Goal: Task Accomplishment & Management: Manage account settings

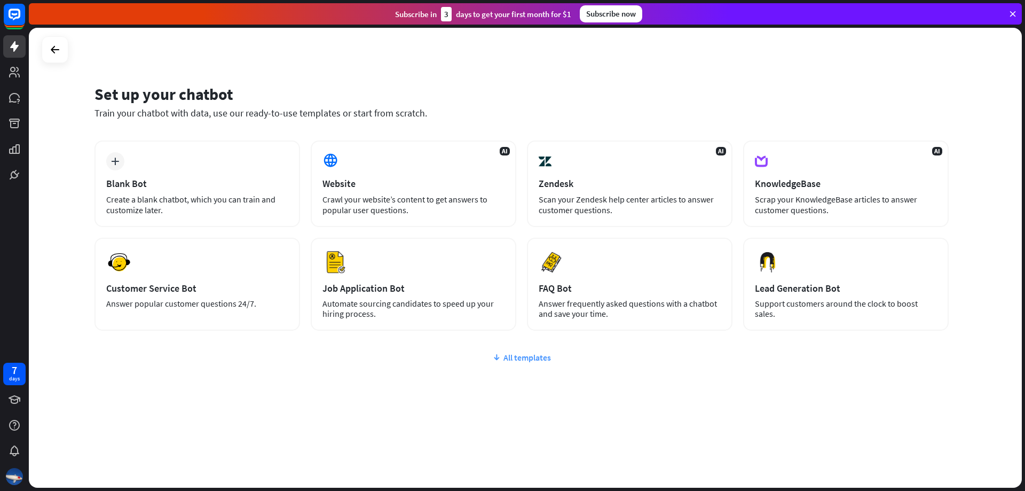
click at [521, 361] on div "All templates" at bounding box center [522, 357] width 854 height 11
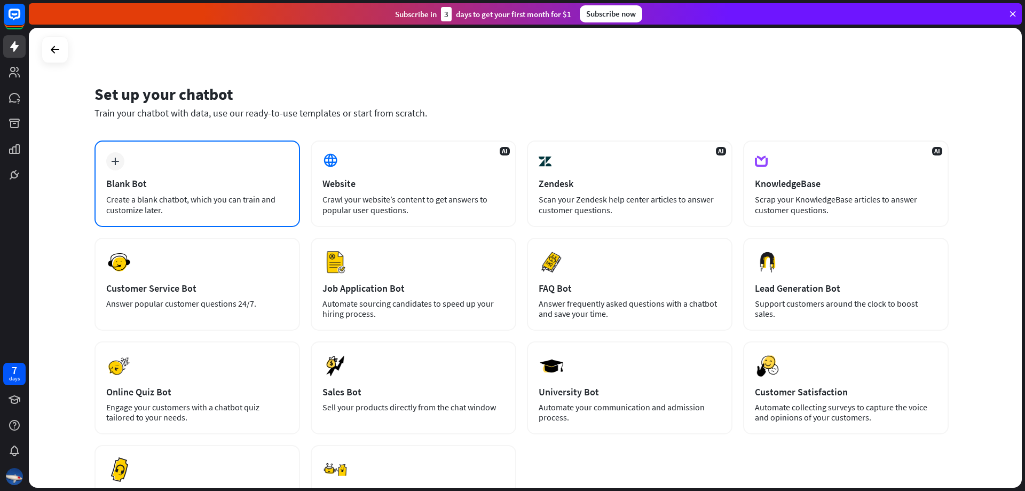
click at [117, 161] on icon "plus" at bounding box center [115, 161] width 8 height 7
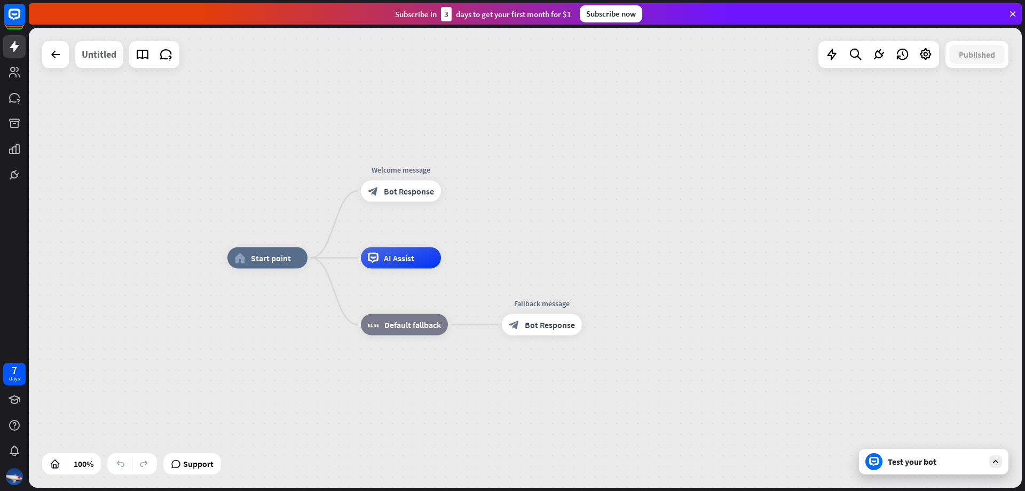
click at [98, 58] on div "Untitled" at bounding box center [99, 54] width 35 height 27
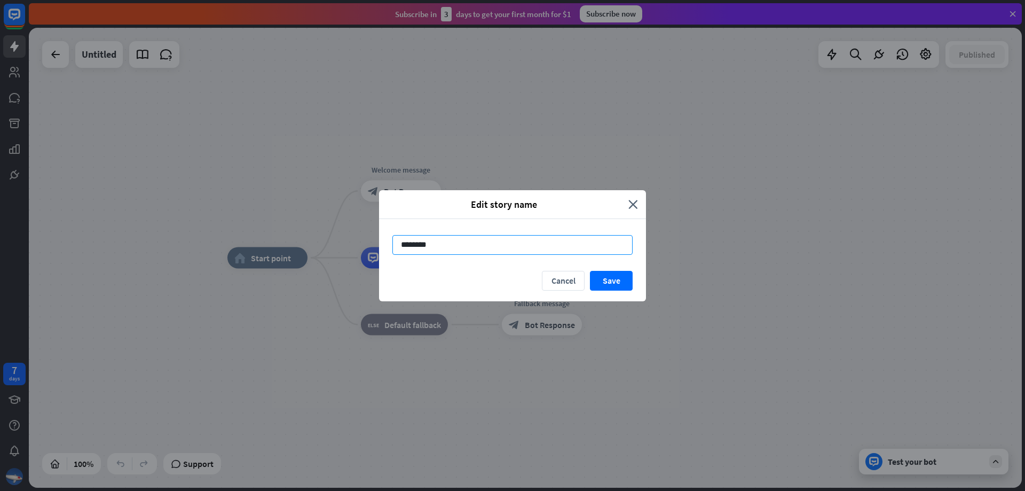
drag, startPoint x: 449, startPoint y: 246, endPoint x: 397, endPoint y: 246, distance: 51.3
click at [397, 246] on input "********" at bounding box center [512, 245] width 240 height 20
type input "**********"
click at [610, 278] on button "Save" at bounding box center [611, 281] width 43 height 20
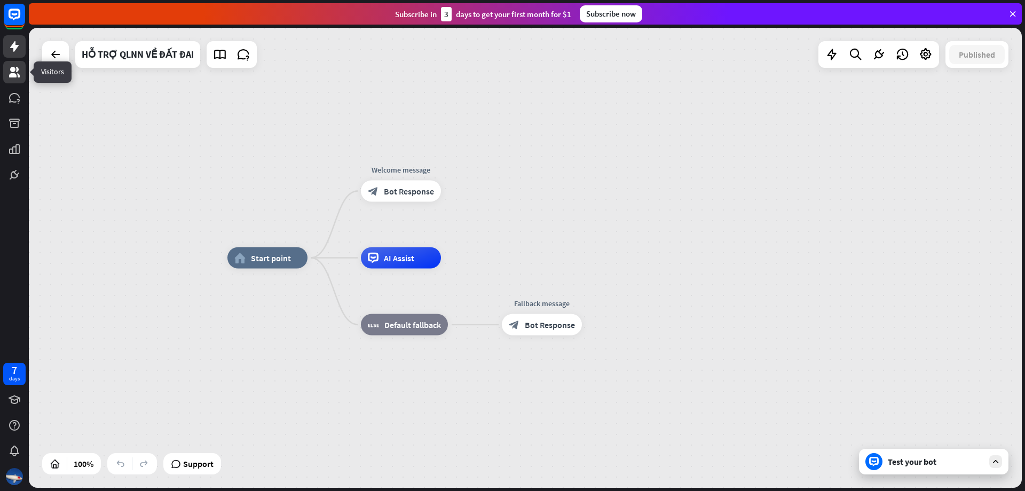
click at [13, 73] on icon at bounding box center [14, 72] width 11 height 11
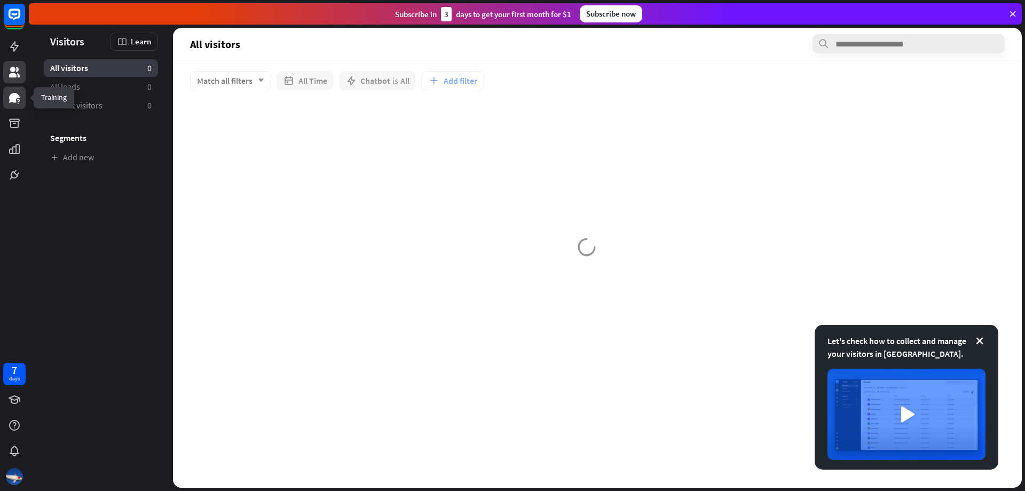
click at [14, 100] on icon at bounding box center [14, 98] width 11 height 10
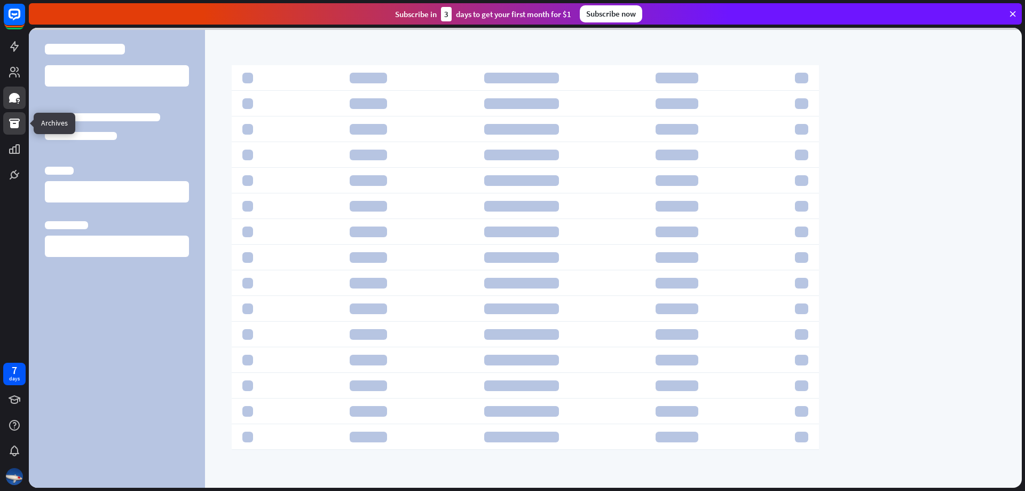
click at [14, 115] on link at bounding box center [14, 123] width 22 height 22
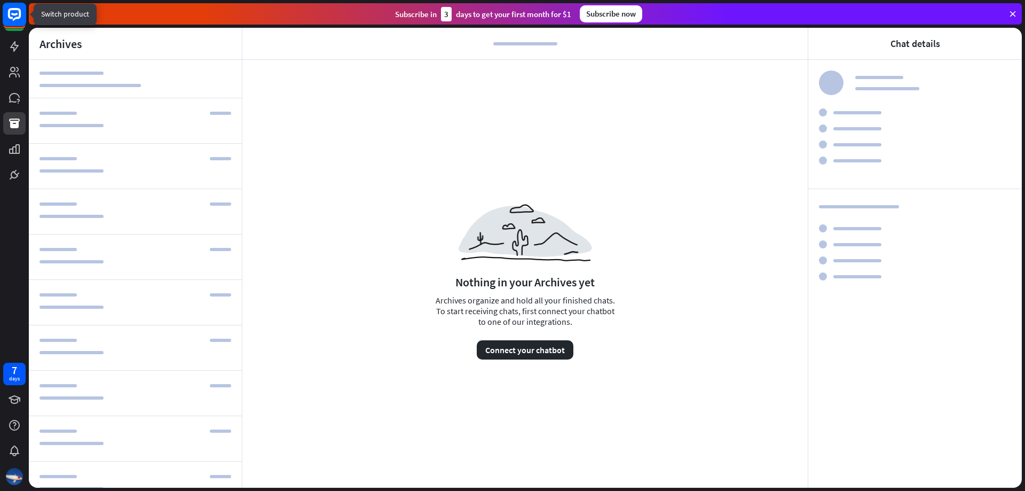
click at [13, 12] on rect at bounding box center [14, 14] width 23 height 23
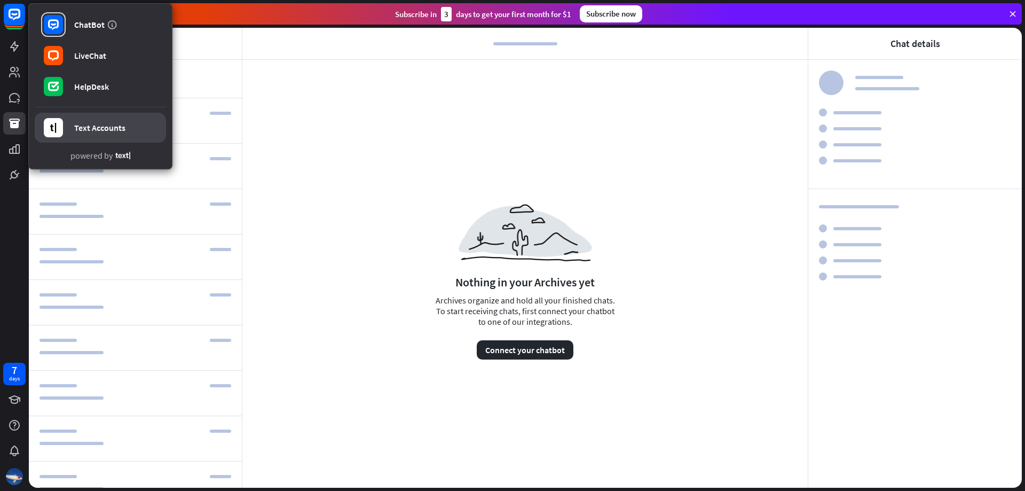
click at [115, 128] on div "Text Accounts" at bounding box center [99, 127] width 51 height 11
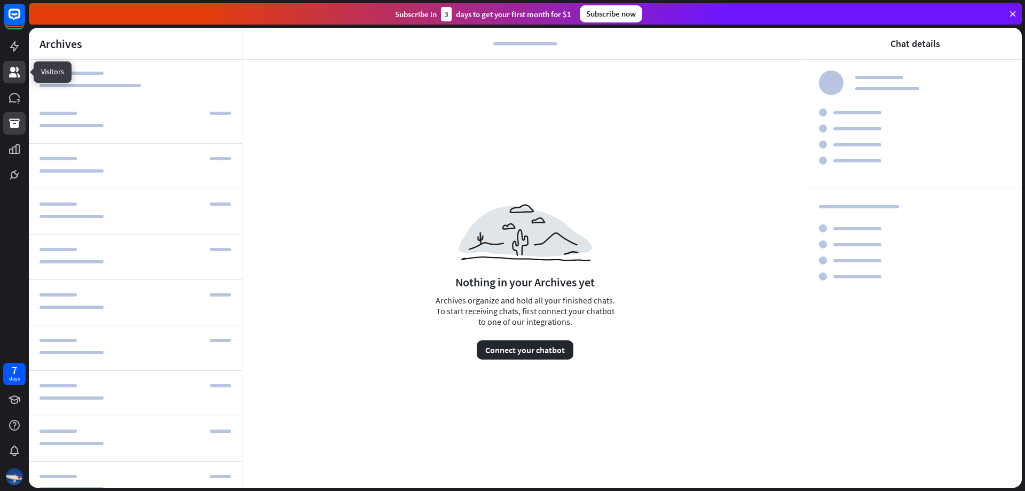
click at [12, 78] on link at bounding box center [14, 72] width 22 height 22
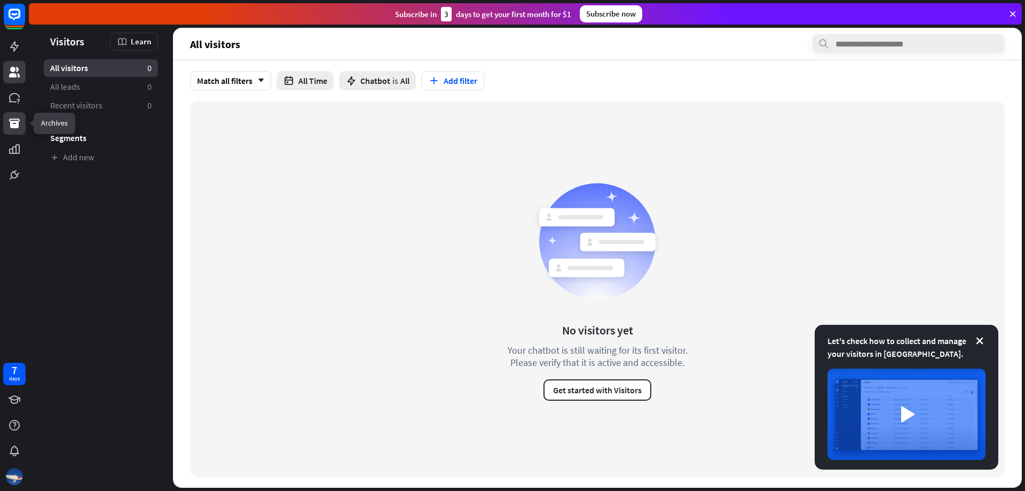
click at [12, 117] on icon at bounding box center [14, 123] width 13 height 13
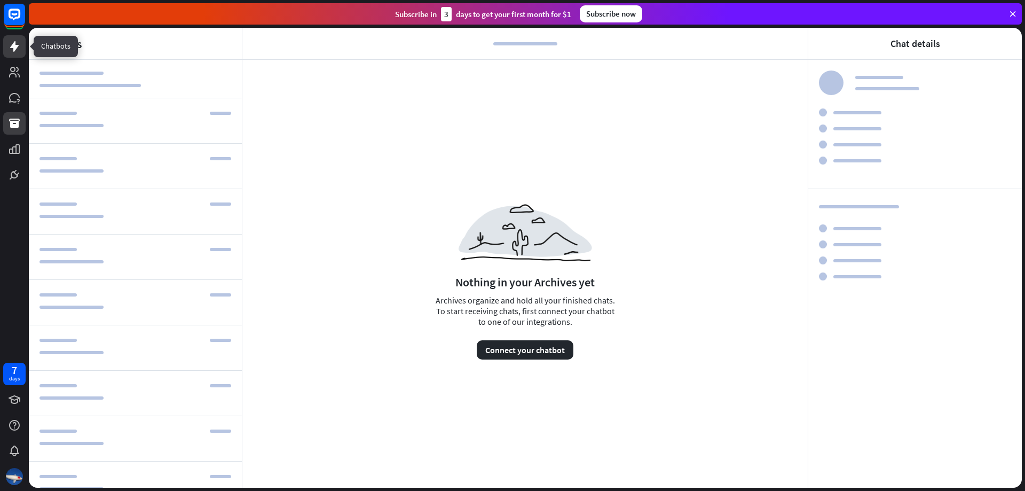
click at [14, 38] on link at bounding box center [14, 46] width 22 height 22
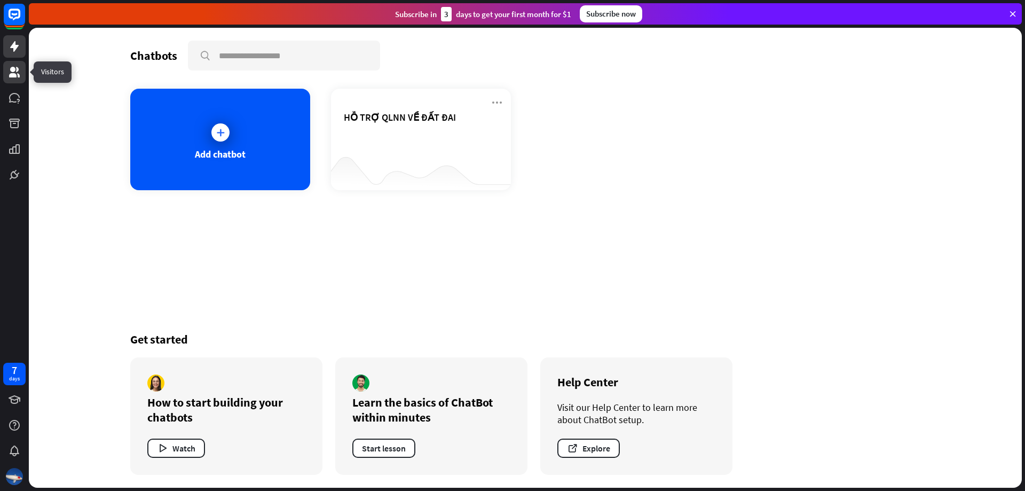
click at [20, 76] on icon at bounding box center [14, 72] width 13 height 13
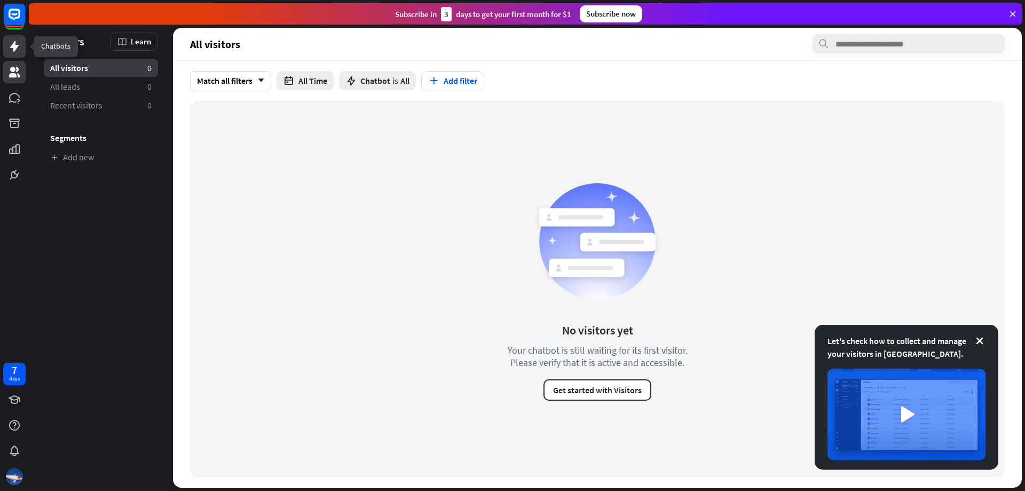
click at [17, 50] on icon at bounding box center [14, 46] width 13 height 13
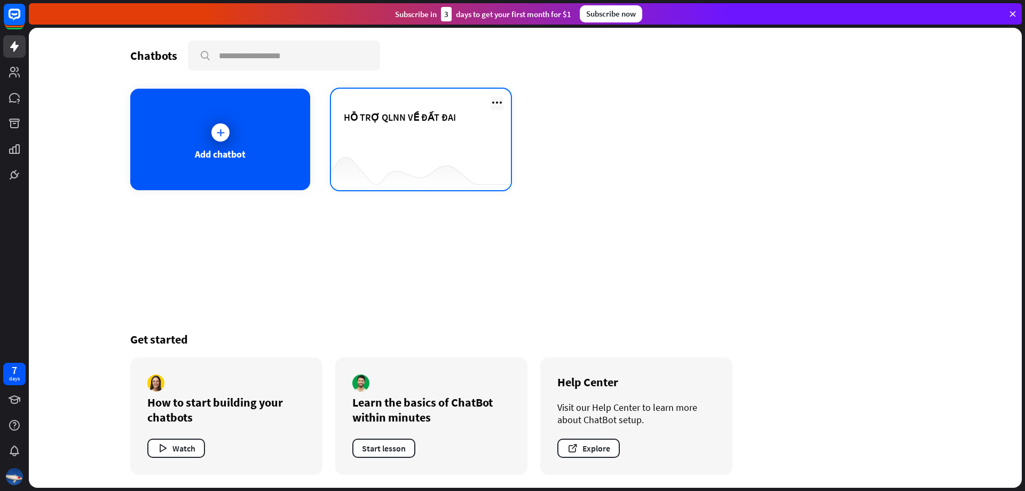
click at [500, 101] on icon at bounding box center [497, 102] width 13 height 13
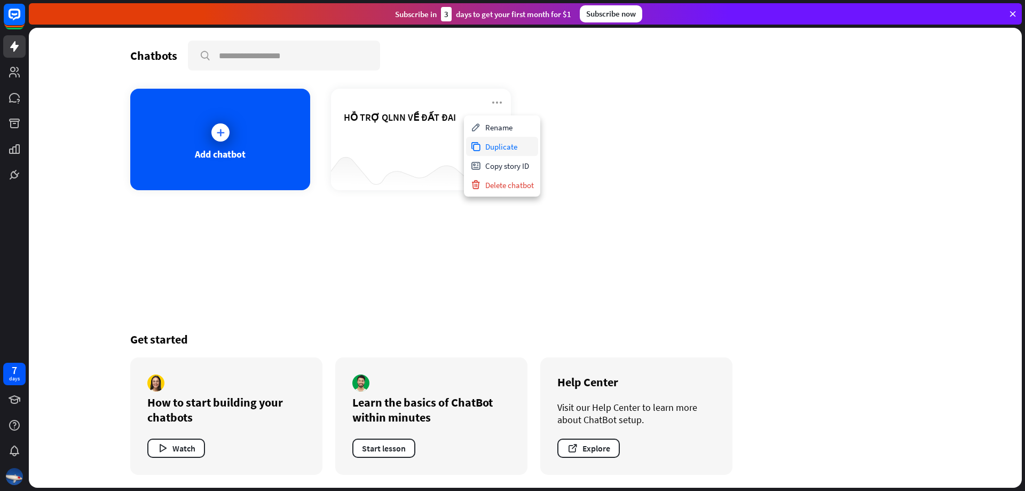
click at [501, 142] on div "Duplicate" at bounding box center [502, 146] width 72 height 19
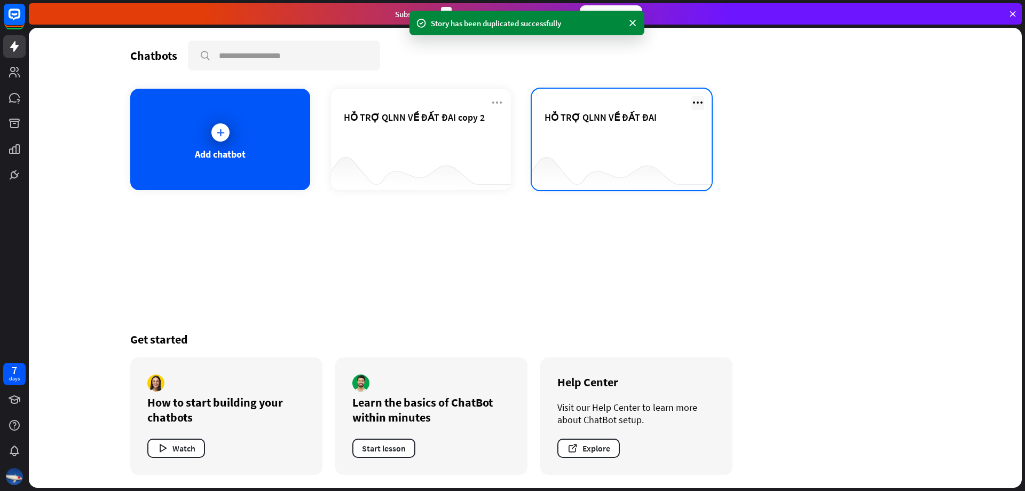
click at [698, 101] on icon at bounding box center [697, 102] width 13 height 13
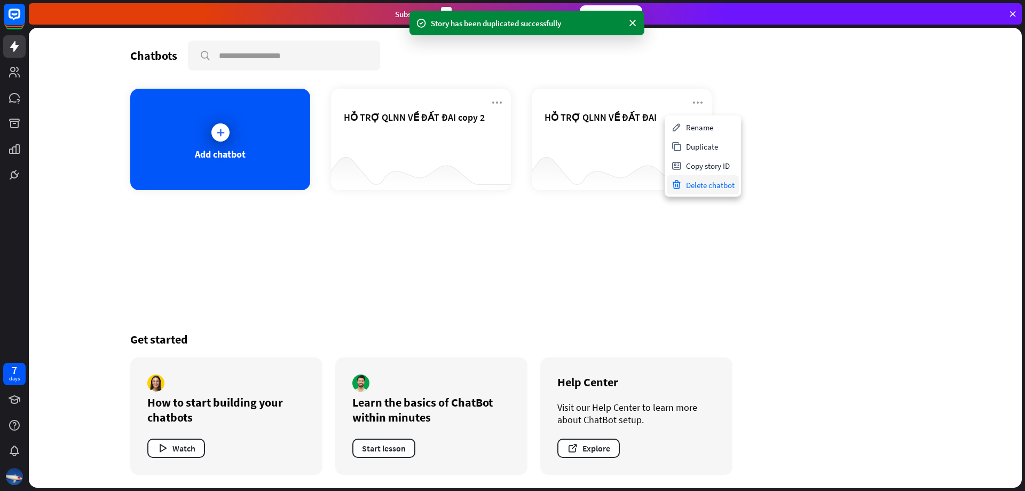
click at [706, 187] on div "Delete chatbot" at bounding box center [703, 184] width 72 height 19
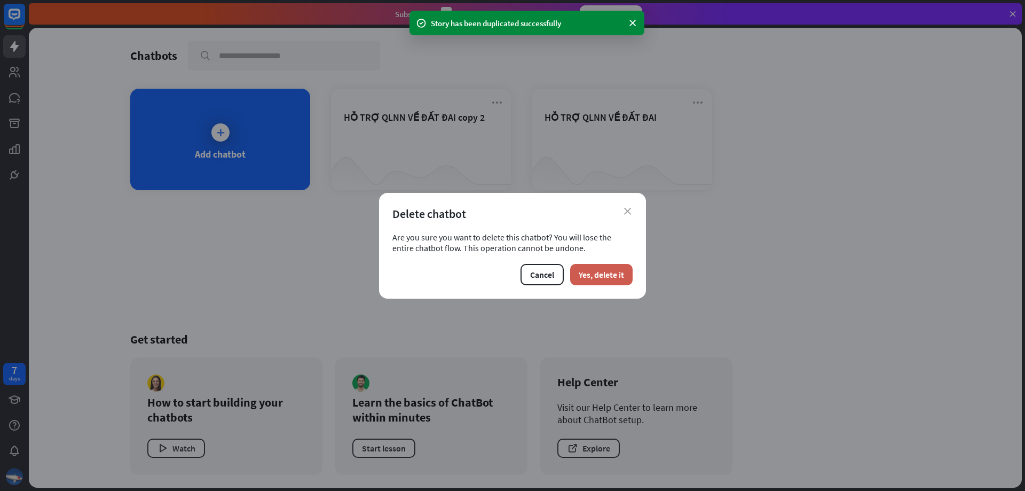
click at [597, 276] on button "Yes, delete it" at bounding box center [601, 274] width 62 height 21
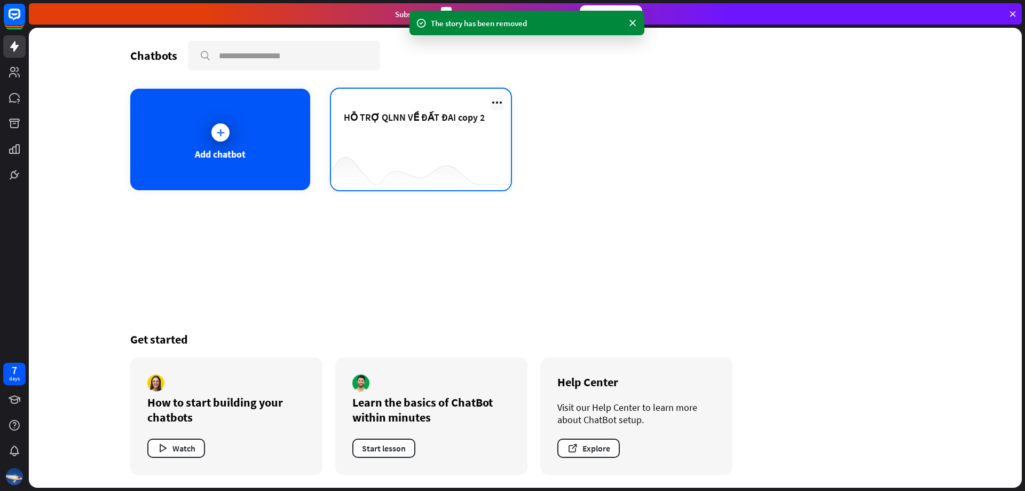
click at [498, 104] on icon at bounding box center [497, 102] width 13 height 13
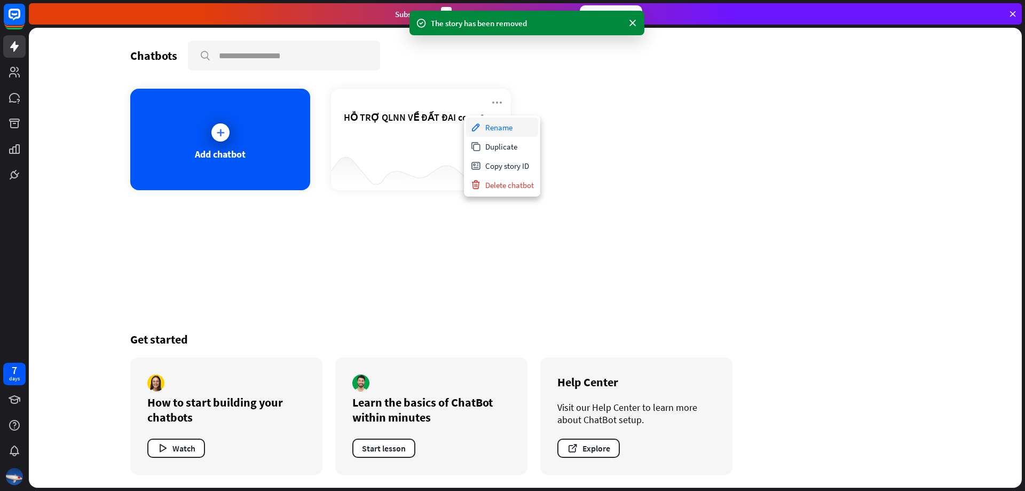
click at [491, 125] on div "Rename" at bounding box center [502, 126] width 72 height 19
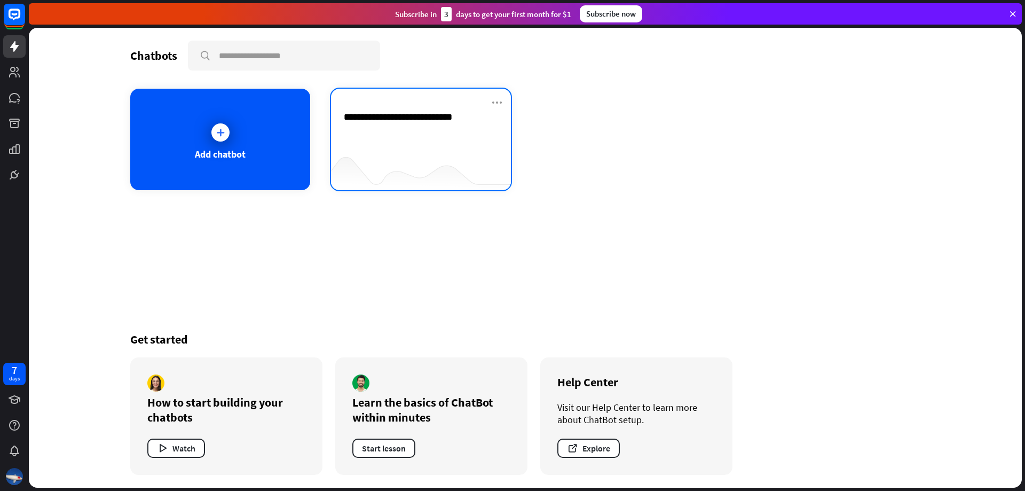
click at [463, 117] on input "**********" at bounding box center [416, 117] width 144 height 12
click at [458, 117] on input "**********" at bounding box center [416, 117] width 144 height 12
type input "**********"
click at [403, 150] on div "**********" at bounding box center [525, 258] width 993 height 460
drag, startPoint x: 415, startPoint y: 154, endPoint x: 370, endPoint y: 160, distance: 45.8
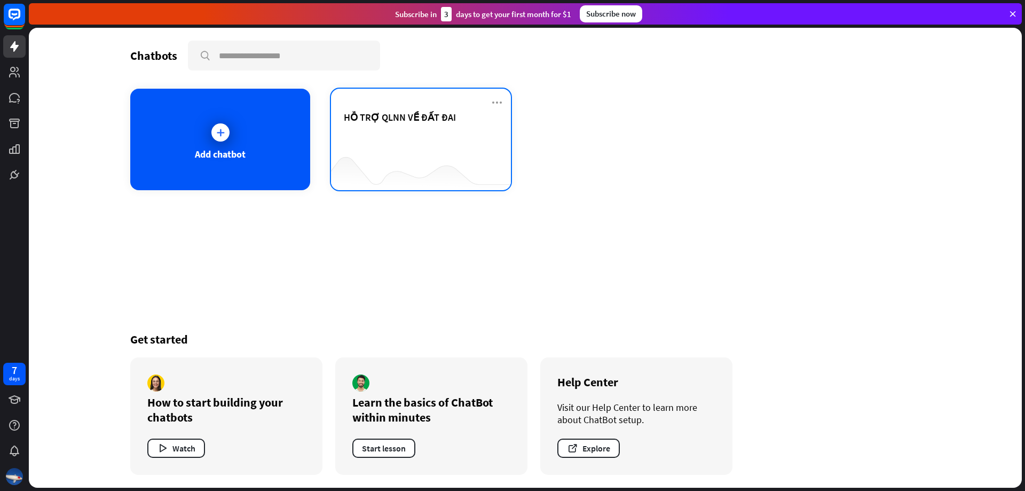
click at [370, 160] on div at bounding box center [421, 168] width 180 height 41
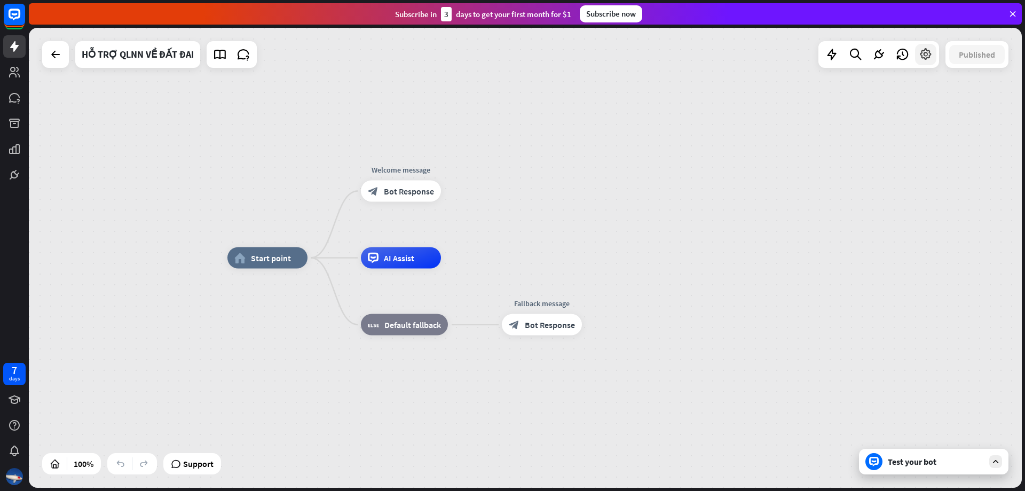
click at [932, 60] on icon at bounding box center [926, 55] width 14 height 14
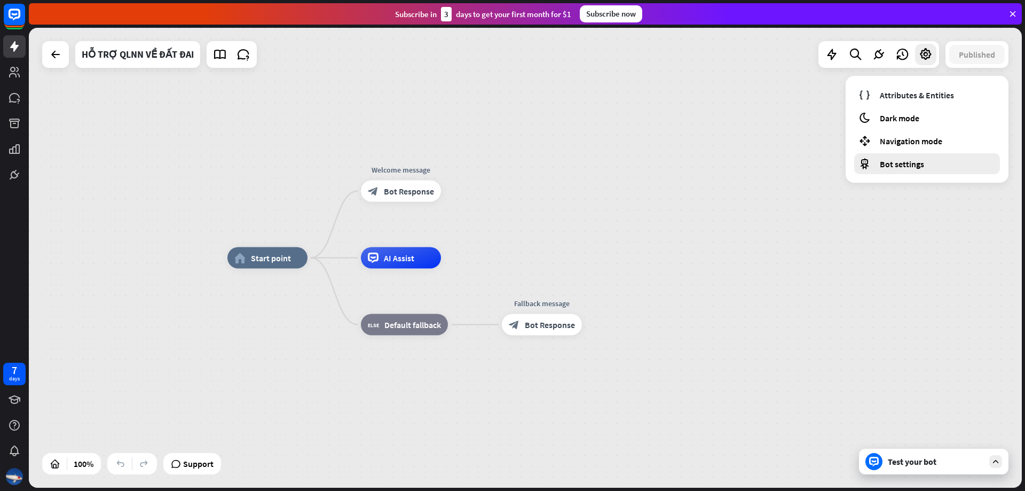
click at [897, 162] on span "Bot settings" at bounding box center [902, 164] width 44 height 11
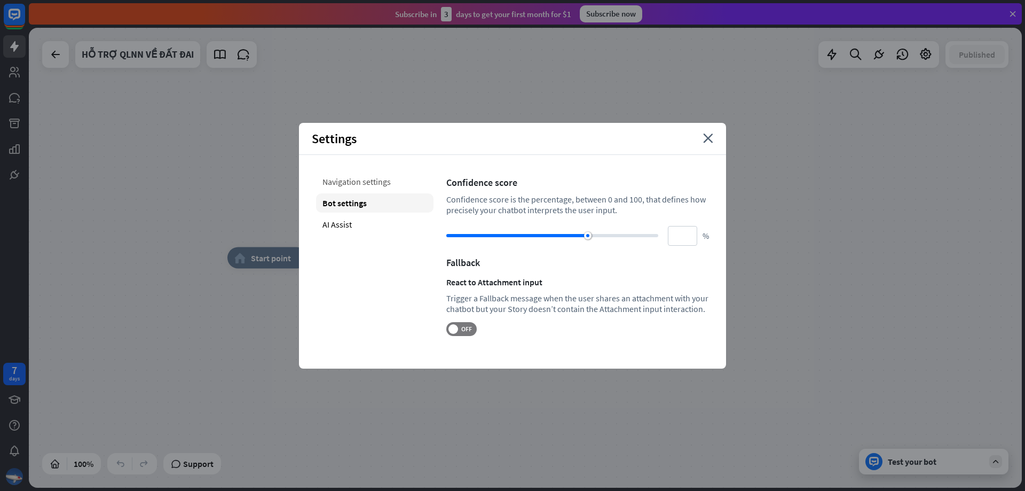
click at [356, 182] on div "Navigation settings" at bounding box center [374, 181] width 117 height 19
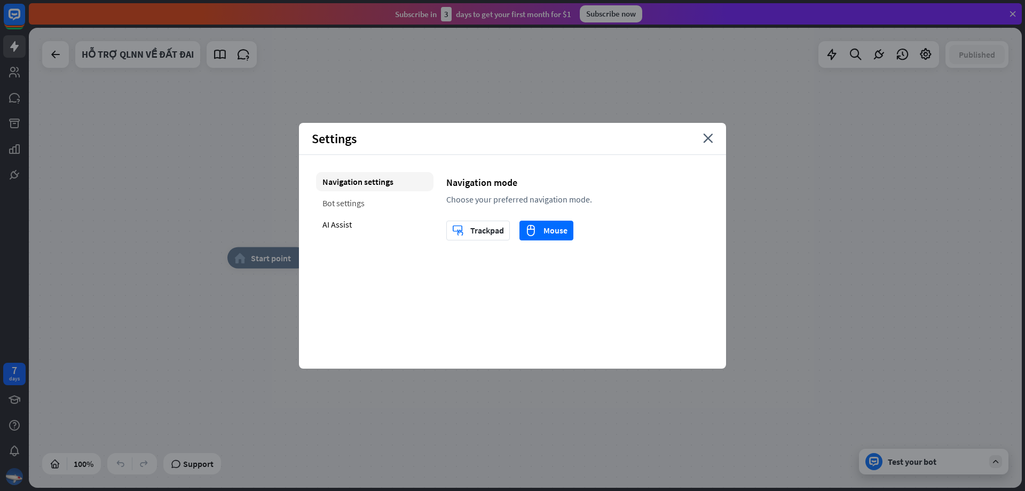
click at [343, 199] on div "Bot settings" at bounding box center [374, 202] width 117 height 19
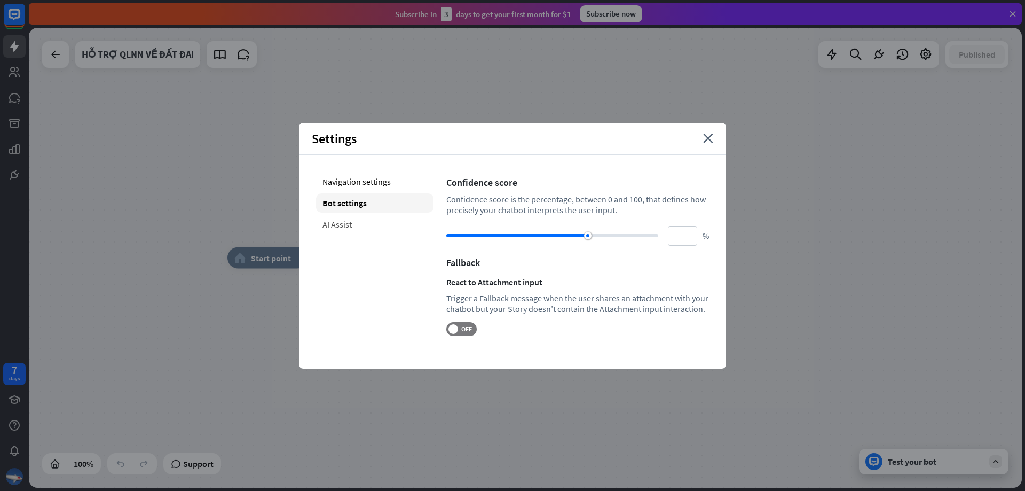
click at [337, 223] on div "AI Assist" at bounding box center [374, 224] width 117 height 19
type input "**"
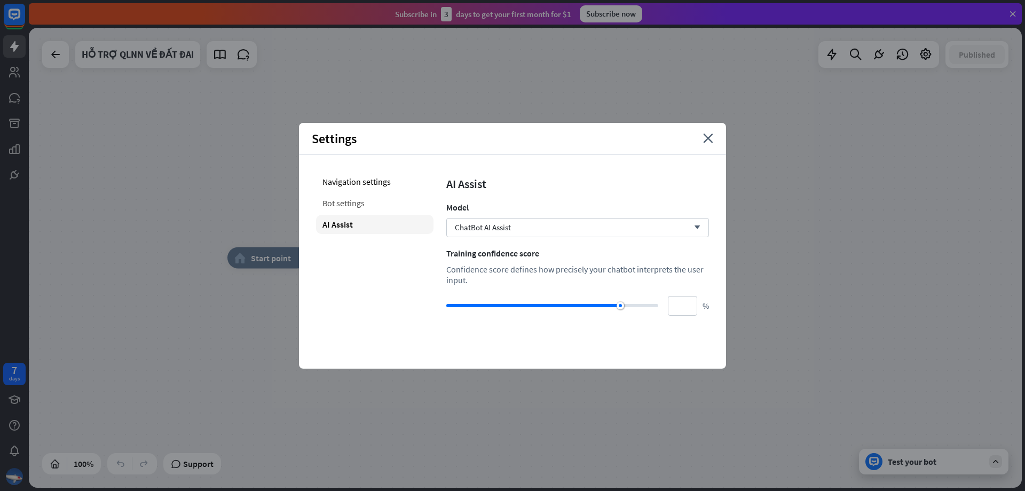
click at [353, 206] on div "Bot settings" at bounding box center [374, 202] width 117 height 19
type input "**"
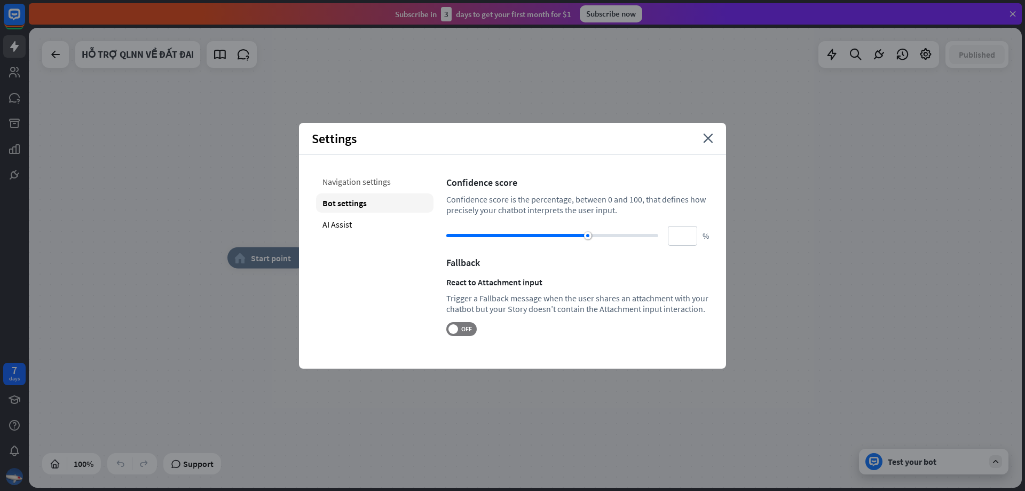
drag, startPoint x: 353, startPoint y: 190, endPoint x: 365, endPoint y: 186, distance: 12.2
click at [353, 190] on div "Navigation settings" at bounding box center [374, 181] width 117 height 19
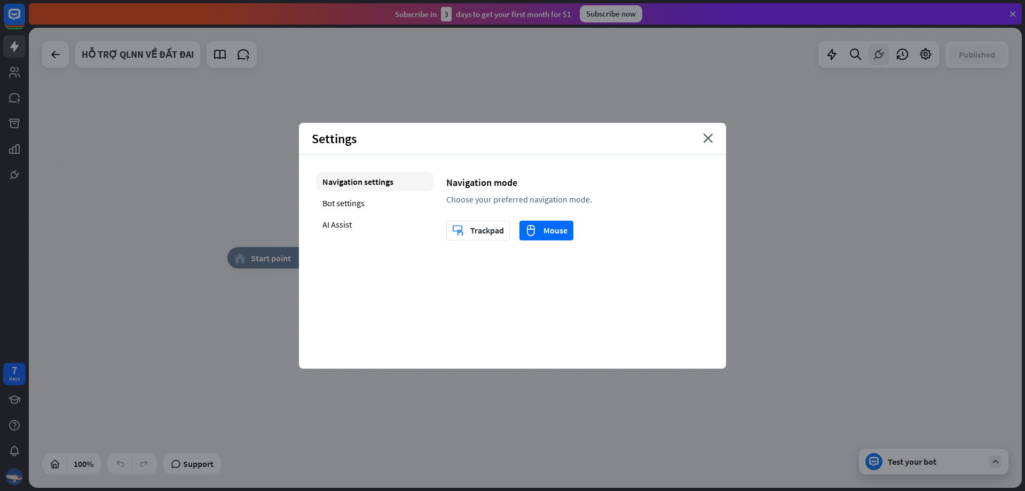
click at [882, 51] on icon at bounding box center [879, 55] width 14 height 14
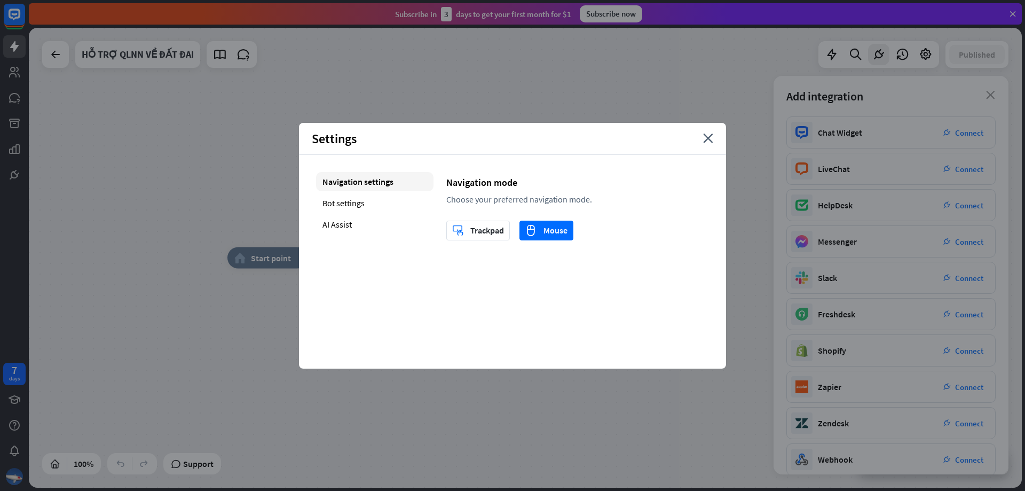
scroll to position [50, 0]
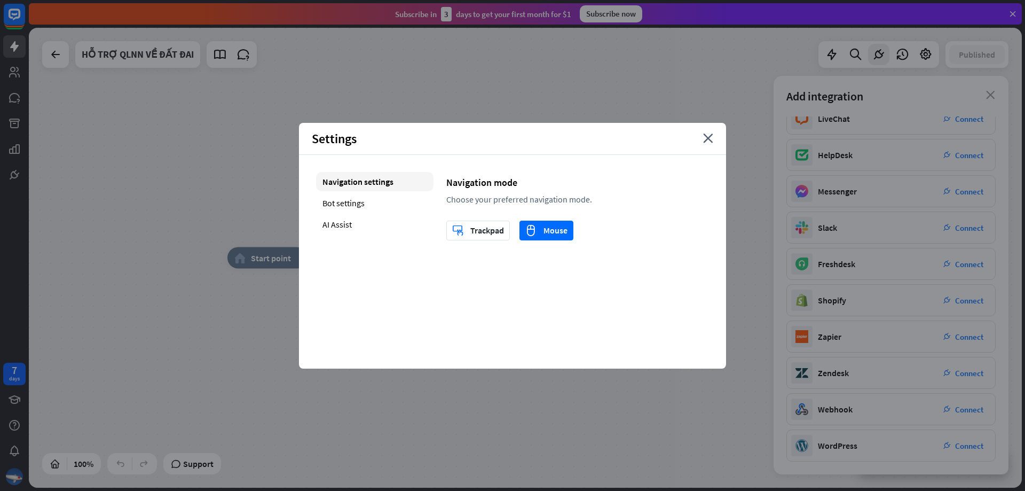
click at [679, 99] on div "home_2 Start point Welcome message block_bot_response Bot Response AI Assist bl…" at bounding box center [525, 258] width 993 height 460
click at [905, 51] on icon at bounding box center [902, 55] width 14 height 14
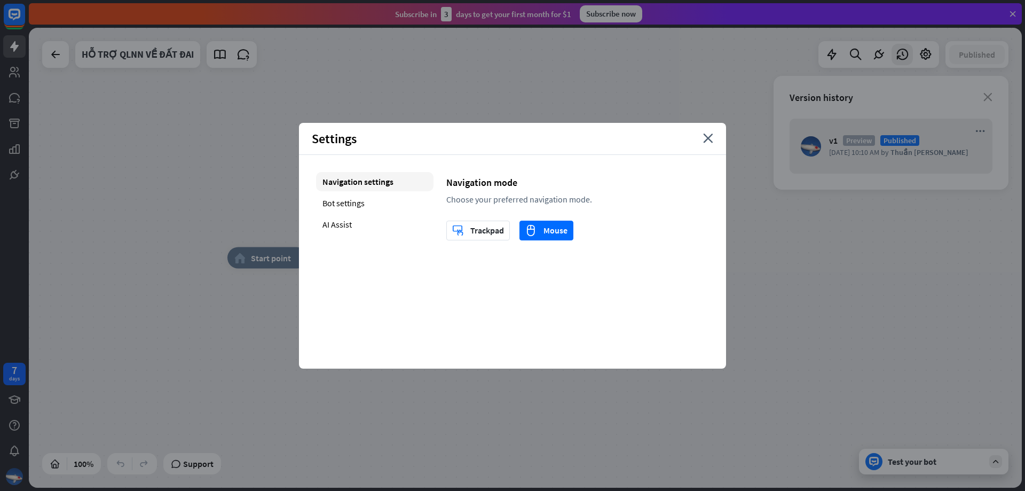
click at [925, 56] on div at bounding box center [525, 258] width 993 height 460
click at [672, 88] on div "home_2 Start point Welcome message block_bot_response Bot Response AI Assist bl…" at bounding box center [525, 258] width 993 height 460
click at [801, 255] on div "home_2 Start point Welcome message block_bot_response Bot Response AI Assist bl…" at bounding box center [525, 258] width 993 height 460
click at [714, 138] on div "Settings close" at bounding box center [512, 139] width 427 height 32
drag, startPoint x: 696, startPoint y: 145, endPoint x: 706, endPoint y: 145, distance: 10.1
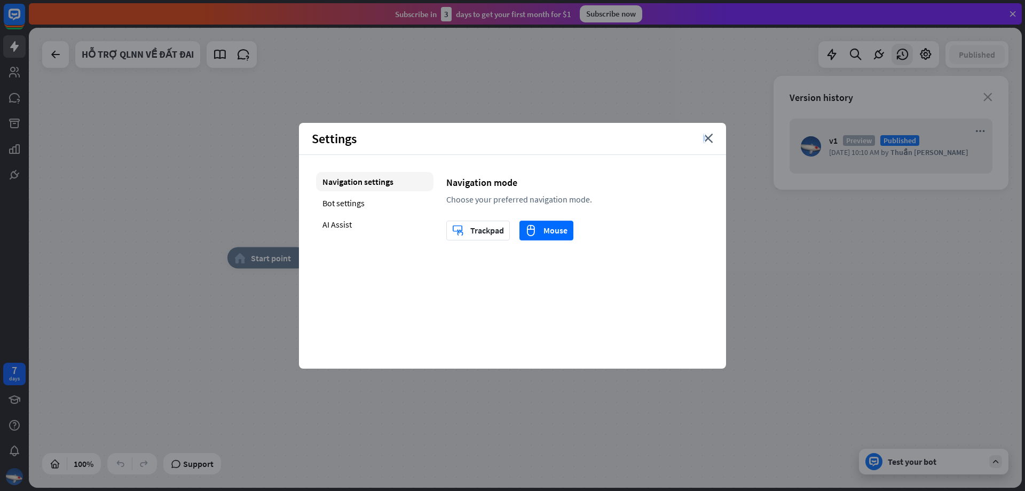
click at [706, 145] on div "Settings close" at bounding box center [512, 139] width 427 height 32
click at [720, 138] on div "Settings close" at bounding box center [512, 139] width 427 height 32
click at [710, 139] on icon "close" at bounding box center [708, 138] width 10 height 10
